Goal: Information Seeking & Learning: Check status

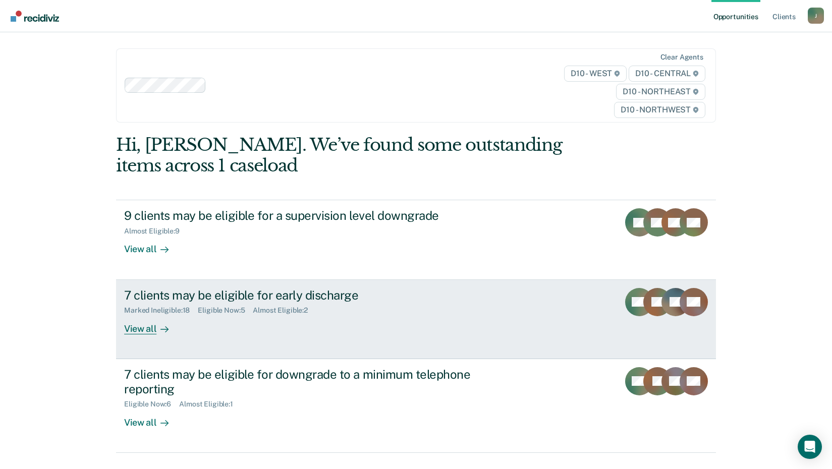
click at [126, 328] on div "View all" at bounding box center [152, 325] width 57 height 20
